Goal: Task Accomplishment & Management: Manage account settings

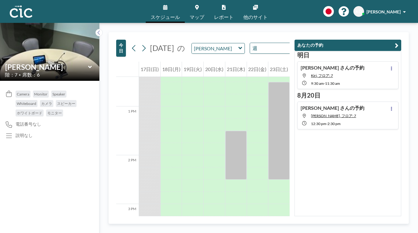
scroll to position [619, 0]
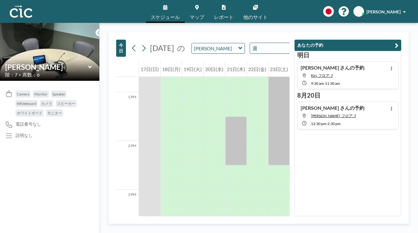
click at [358, 102] on div "[PERSON_NAME] さんの予約 [PERSON_NAME], フロア: 7 12:30 PM - 2:30 PM" at bounding box center [347, 116] width 101 height 28
type input "Kasa"
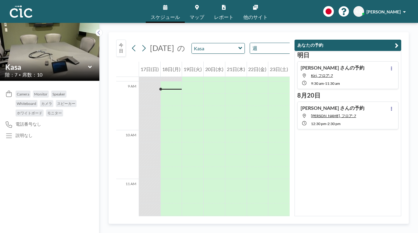
scroll to position [485, 0]
click at [201, 43] on input "text" at bounding box center [215, 48] width 47 height 10
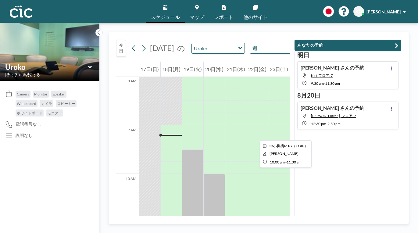
scroll to position [400, 0]
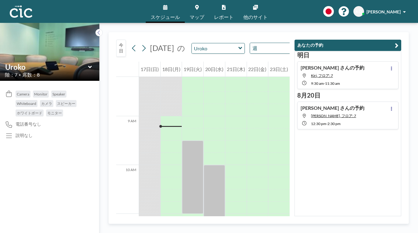
drag, startPoint x: 213, startPoint y: 155, endPoint x: 211, endPoint y: 186, distance: 30.8
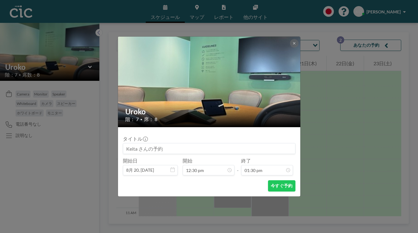
scroll to position [526, 0]
click at [265, 143] on input at bounding box center [209, 148] width 172 height 10
click at [264, 143] on input at bounding box center [209, 148] width 172 height 10
click at [263, 143] on input at bounding box center [209, 148] width 172 height 10
click at [269, 180] on button "今すぐ予約" at bounding box center [281, 185] width 27 height 11
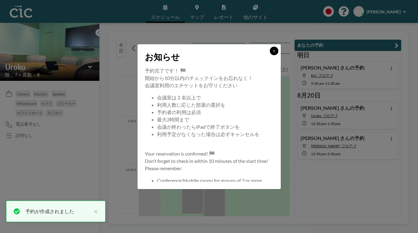
click at [270, 55] on button at bounding box center [274, 51] width 9 height 9
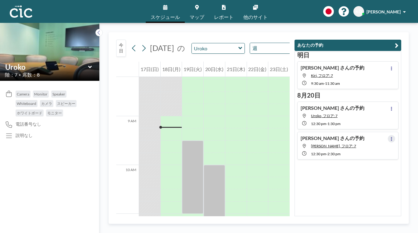
click at [392, 137] on icon at bounding box center [391, 139] width 1 height 4
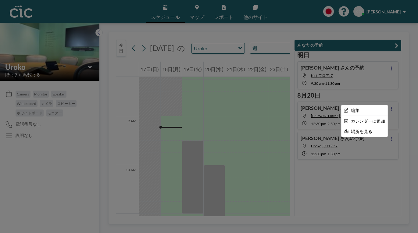
click at [368, 157] on div at bounding box center [209, 116] width 418 height 233
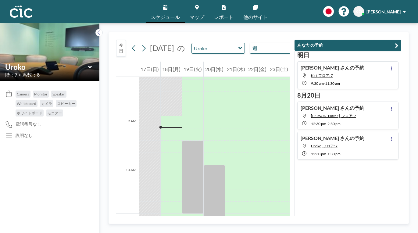
click at [341, 105] on h4 "[PERSON_NAME] さんの予約" at bounding box center [333, 108] width 64 height 6
type input "Kasa"
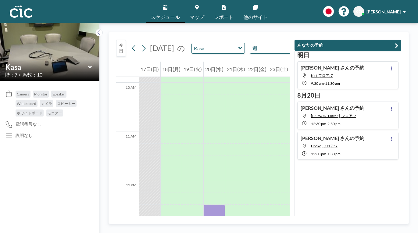
scroll to position [485, 0]
click at [392, 107] on icon at bounding box center [391, 109] width 1 height 4
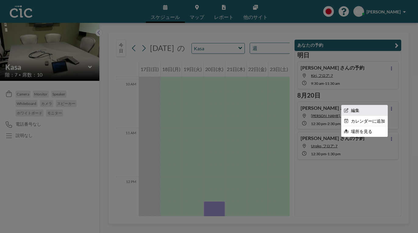
click at [388, 105] on li "編集" at bounding box center [364, 110] width 46 height 10
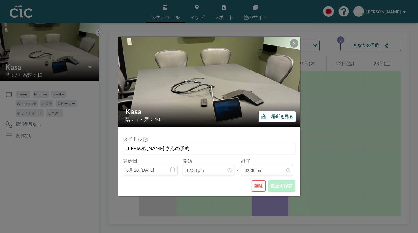
scroll to position [564, 0]
click at [252, 180] on button "削除" at bounding box center [259, 185] width 14 height 11
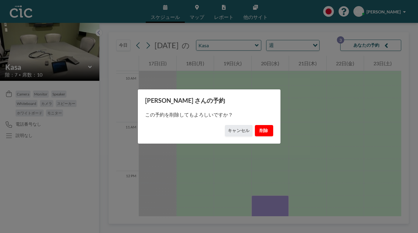
click at [255, 129] on button "削除" at bounding box center [264, 130] width 18 height 11
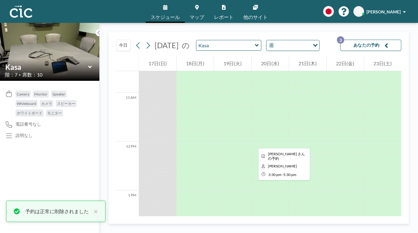
scroll to position [514, 0]
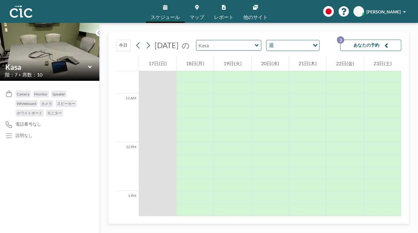
click at [203, 40] on input "text" at bounding box center [225, 45] width 59 height 10
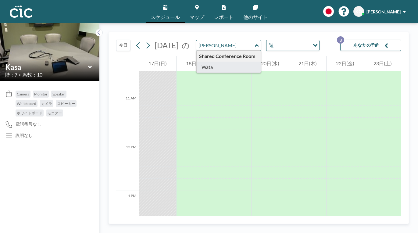
type input "Wata"
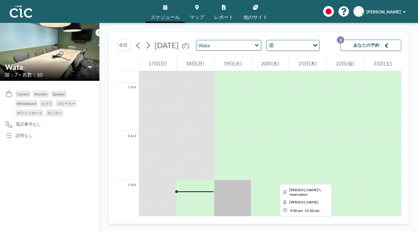
scroll to position [335, 0]
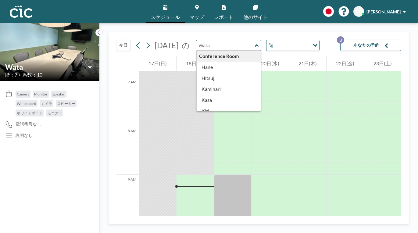
click at [196, 40] on input "text" at bounding box center [225, 45] width 59 height 10
type input "Wata"
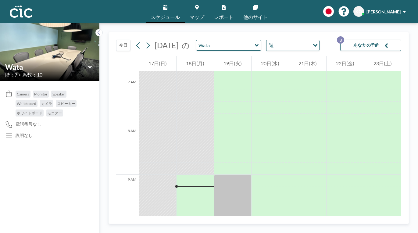
click at [371, 40] on button "あなたの予約 3" at bounding box center [370, 45] width 61 height 11
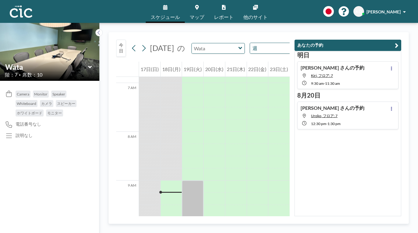
click at [200, 43] on input "text" at bounding box center [215, 48] width 47 height 10
type input "Une"
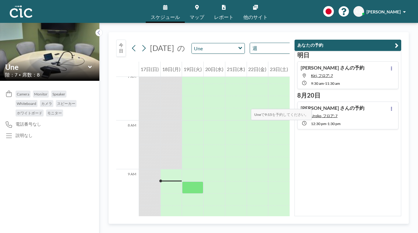
scroll to position [338, 0]
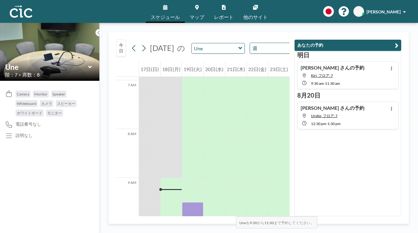
drag, startPoint x: 177, startPoint y: 99, endPoint x: 186, endPoint y: 170, distance: 70.9
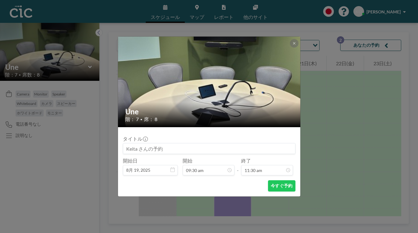
scroll to position [370, 0]
click at [268, 180] on button "今すぐ予約" at bounding box center [281, 185] width 27 height 11
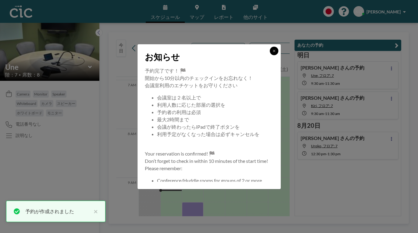
click at [273, 52] on icon at bounding box center [274, 51] width 2 height 2
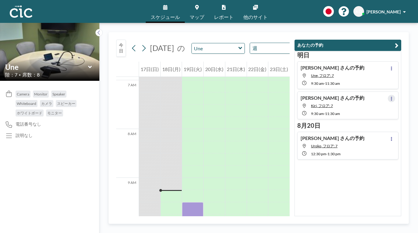
click at [395, 95] on button at bounding box center [391, 98] width 7 height 7
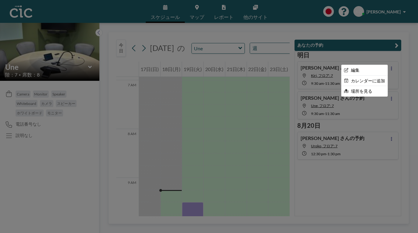
click at [377, 88] on div at bounding box center [209, 116] width 418 height 233
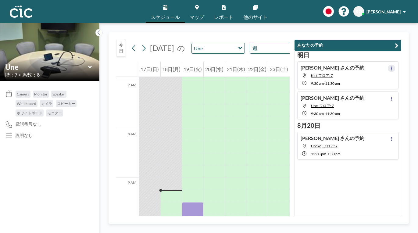
click at [395, 65] on button at bounding box center [391, 68] width 7 height 7
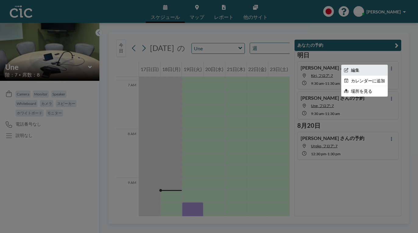
click at [383, 65] on li "編集" at bounding box center [364, 70] width 46 height 10
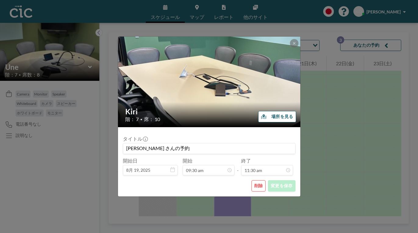
scroll to position [448, 0]
click at [252, 180] on button "削除" at bounding box center [259, 185] width 14 height 11
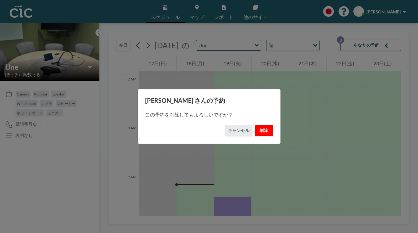
click at [255, 128] on button "削除" at bounding box center [264, 130] width 18 height 11
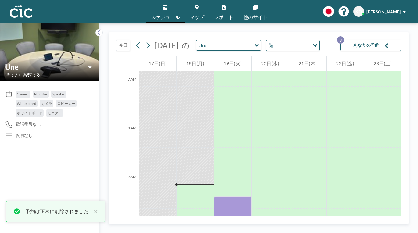
click at [364, 40] on button "あなたの予約 3" at bounding box center [370, 45] width 61 height 11
